Goal: Transaction & Acquisition: Purchase product/service

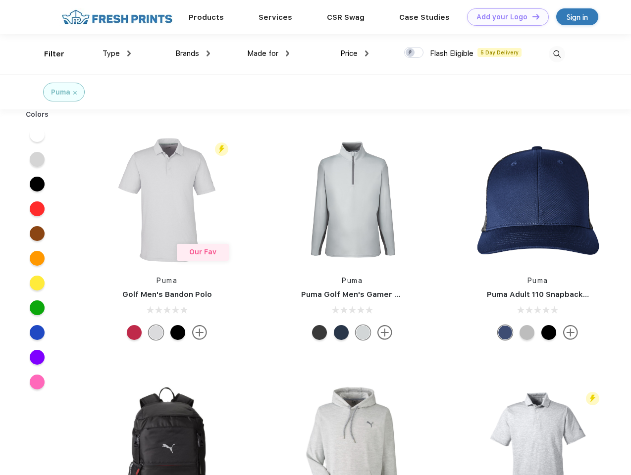
scroll to position [0, 0]
click at [504, 17] on link "Add your Logo Design Tool" at bounding box center [508, 16] width 82 height 17
click at [0, 0] on div "Design Tool" at bounding box center [0, 0] width 0 height 0
click at [531, 16] on link "Add your Logo Design Tool" at bounding box center [508, 16] width 82 height 17
click at [48, 54] on div "Filter" at bounding box center [54, 54] width 20 height 11
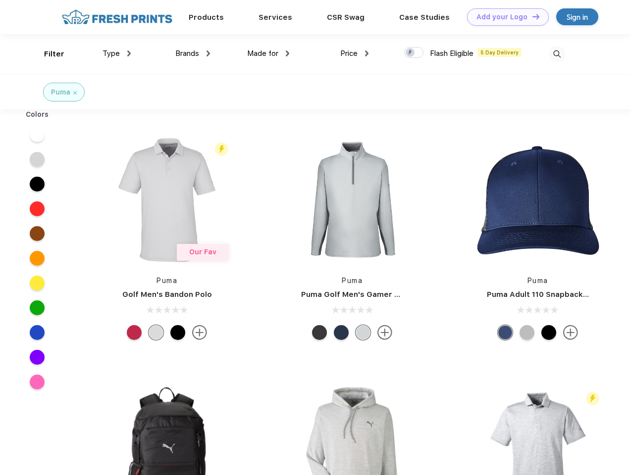
click at [117, 53] on span "Type" at bounding box center [110, 53] width 17 height 9
click at [193, 53] on span "Brands" at bounding box center [187, 53] width 24 height 9
click at [268, 53] on span "Made for" at bounding box center [262, 53] width 31 height 9
click at [354, 53] on span "Price" at bounding box center [348, 53] width 17 height 9
click at [414, 53] on div at bounding box center [413, 52] width 19 height 11
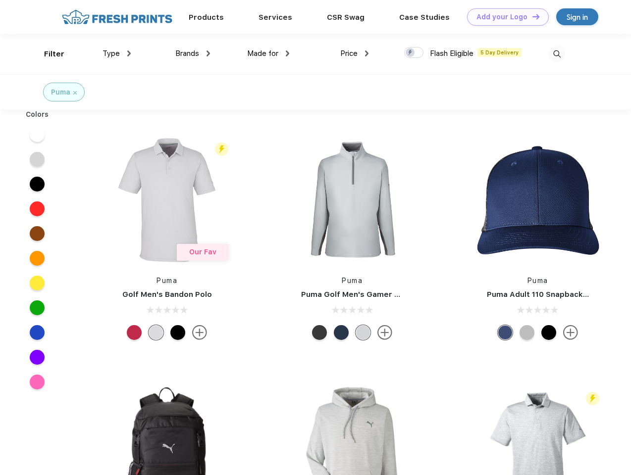
click at [410, 53] on input "checkbox" at bounding box center [407, 50] width 6 height 6
click at [556, 54] on img at bounding box center [557, 54] width 16 height 16
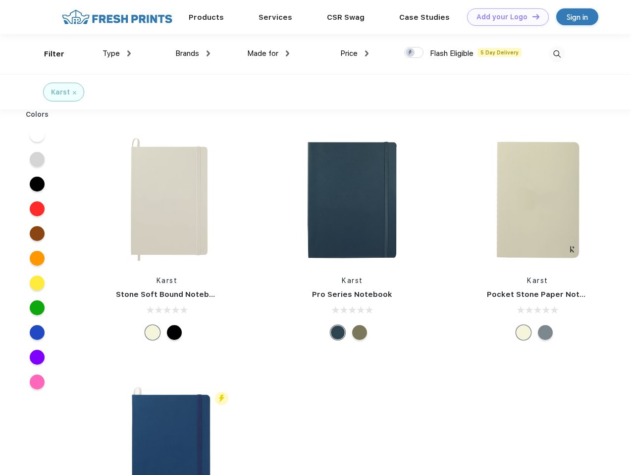
click at [504, 17] on link "Add your Logo Design Tool" at bounding box center [508, 16] width 82 height 17
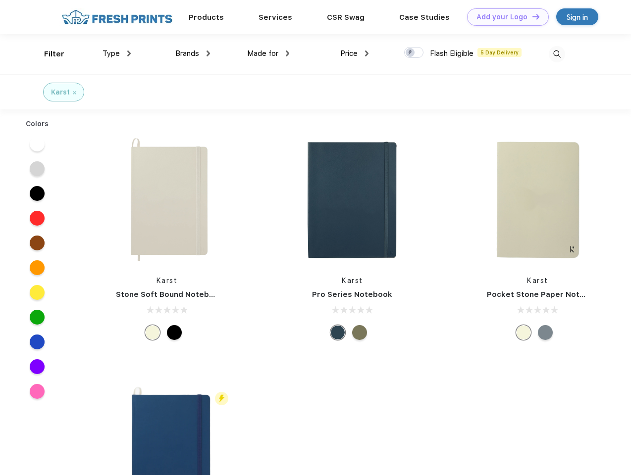
click at [0, 0] on div "Design Tool" at bounding box center [0, 0] width 0 height 0
click at [531, 16] on link "Add your Logo Design Tool" at bounding box center [508, 16] width 82 height 17
click at [48, 54] on div "Filter" at bounding box center [54, 54] width 20 height 11
click at [117, 53] on span "Type" at bounding box center [110, 53] width 17 height 9
click at [193, 53] on span "Brands" at bounding box center [187, 53] width 24 height 9
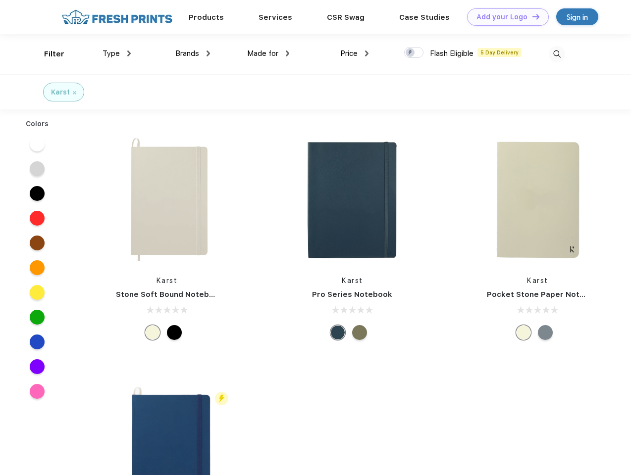
click at [268, 53] on span "Made for" at bounding box center [262, 53] width 31 height 9
click at [354, 53] on span "Price" at bounding box center [348, 53] width 17 height 9
click at [414, 53] on div at bounding box center [413, 52] width 19 height 11
click at [410, 53] on input "checkbox" at bounding box center [407, 50] width 6 height 6
click at [556, 54] on img at bounding box center [557, 54] width 16 height 16
